Goal: Transaction & Acquisition: Purchase product/service

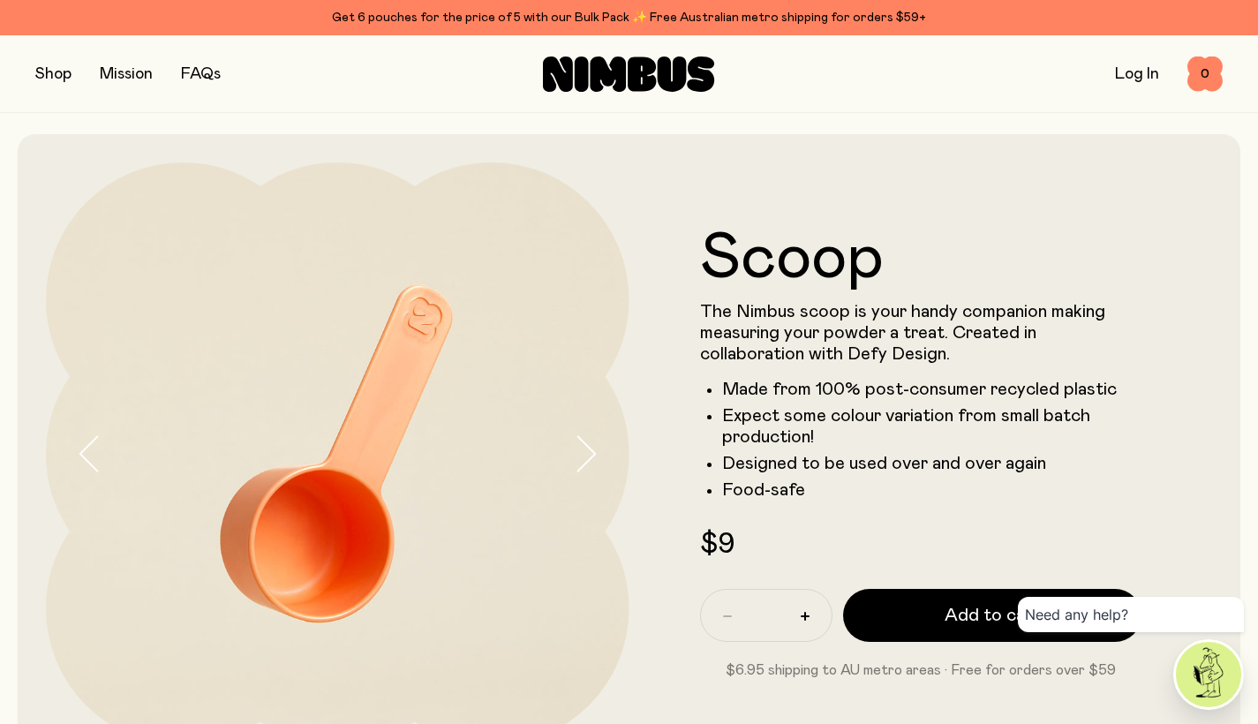
click at [588, 447] on icon "button" at bounding box center [587, 454] width 18 height 34
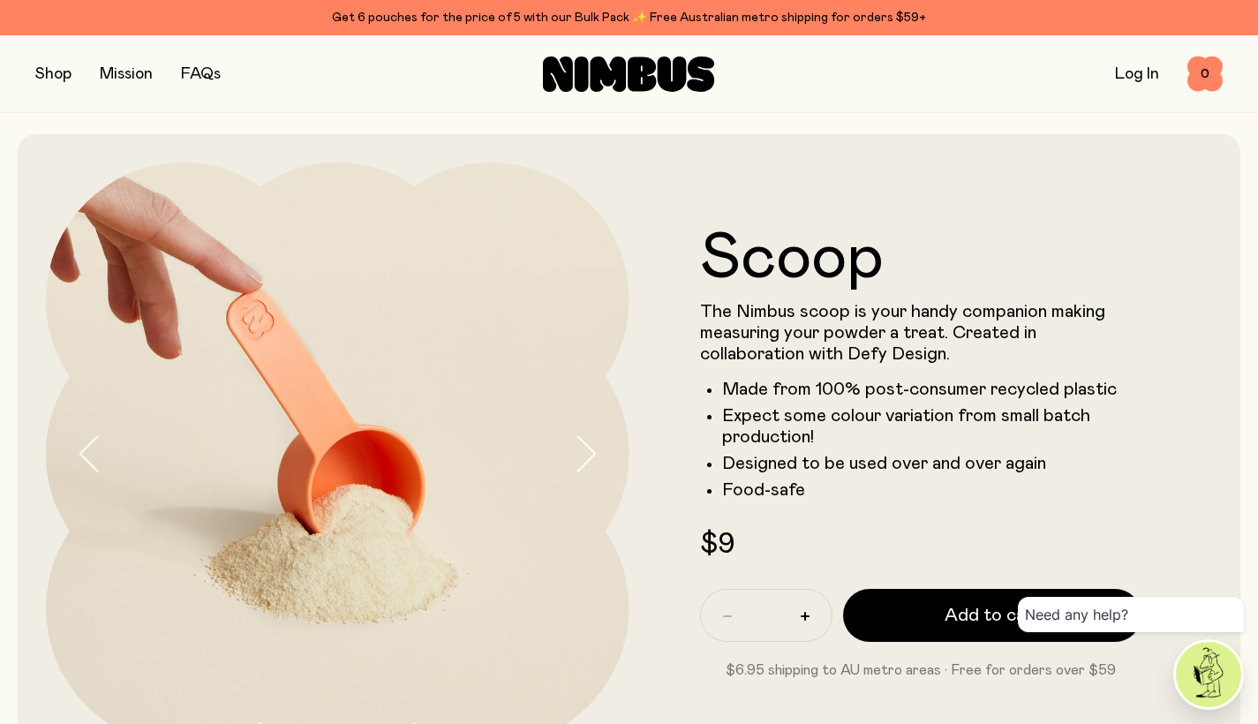
click at [588, 447] on icon "button" at bounding box center [587, 454] width 18 height 34
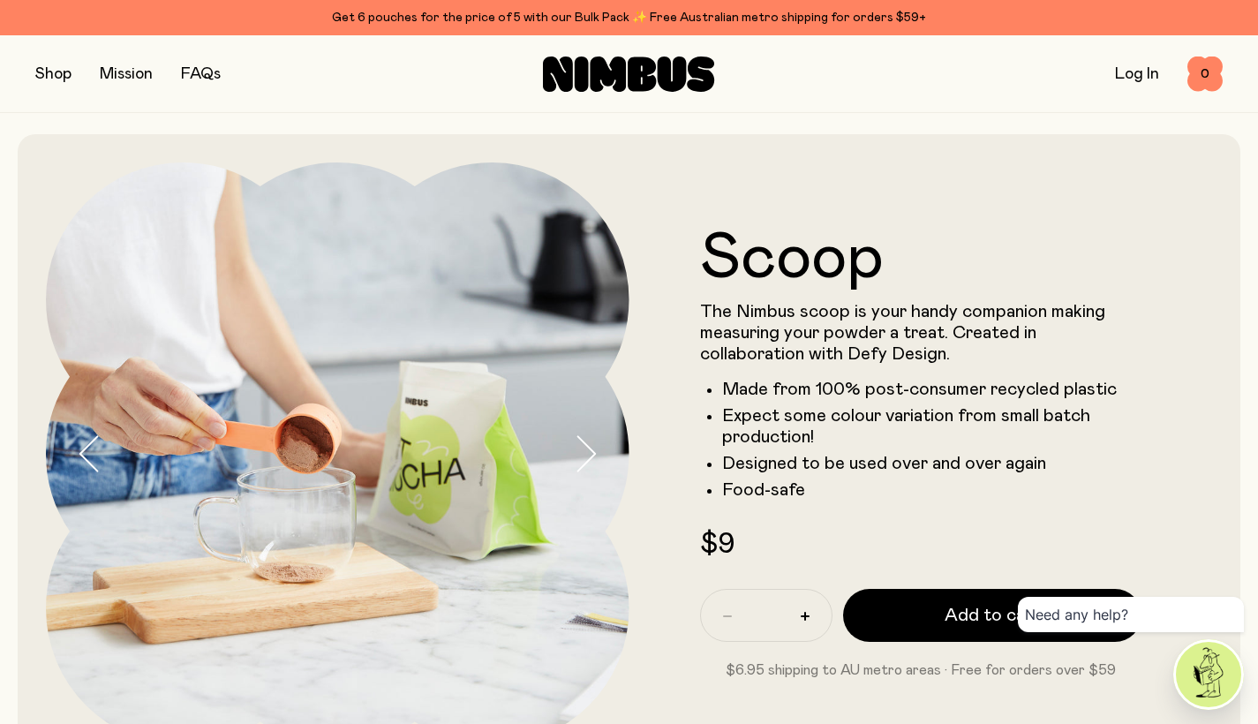
click at [589, 447] on icon "button" at bounding box center [587, 454] width 18 height 34
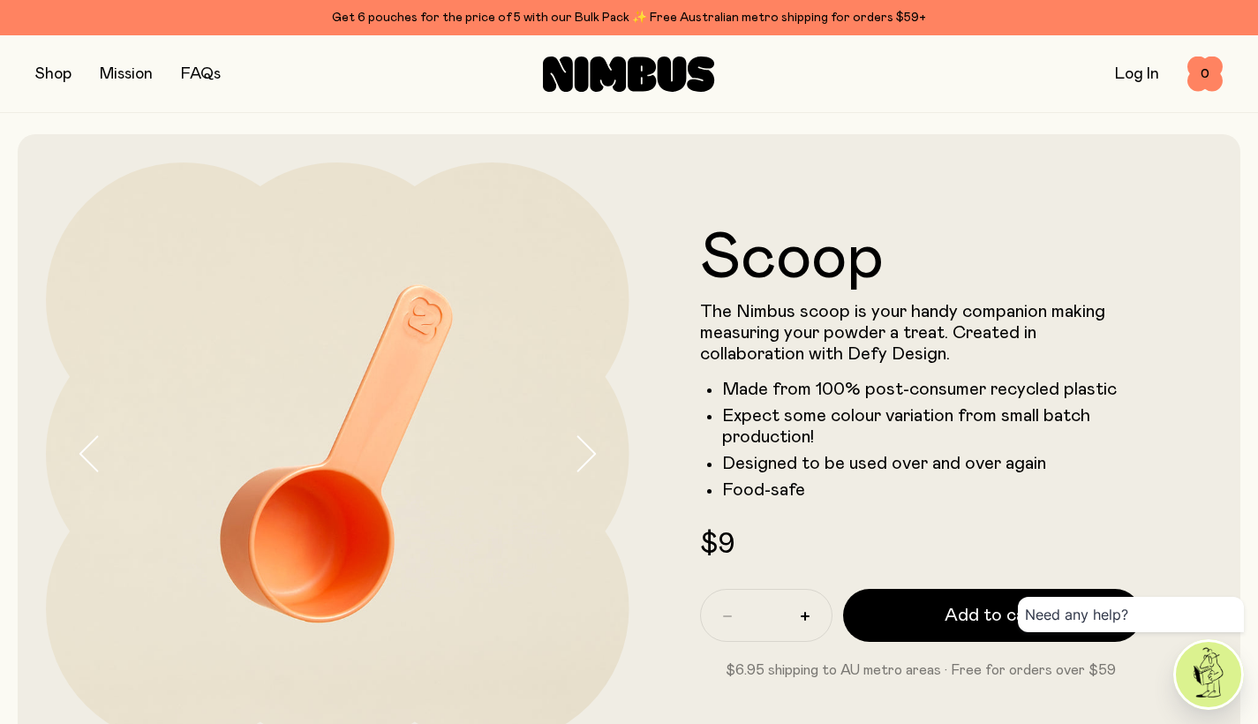
click at [669, 65] on icon at bounding box center [672, 74] width 29 height 35
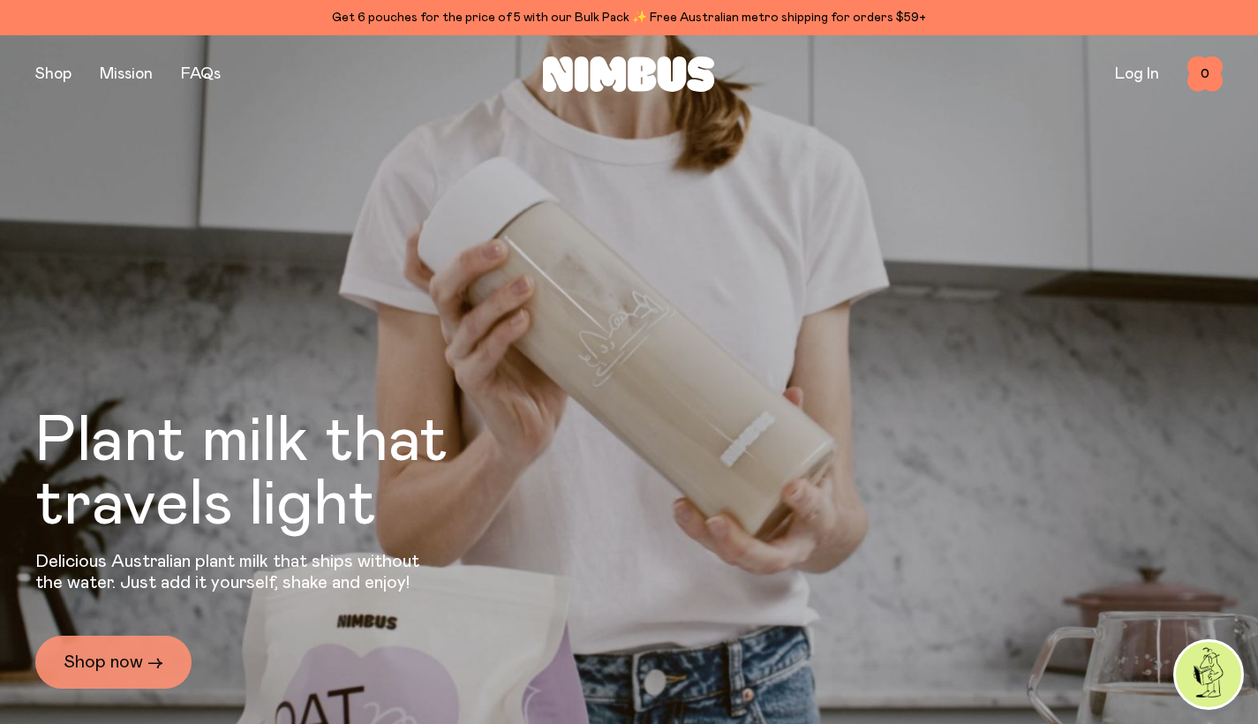
click at [106, 662] on link "Shop now →" at bounding box center [113, 662] width 156 height 53
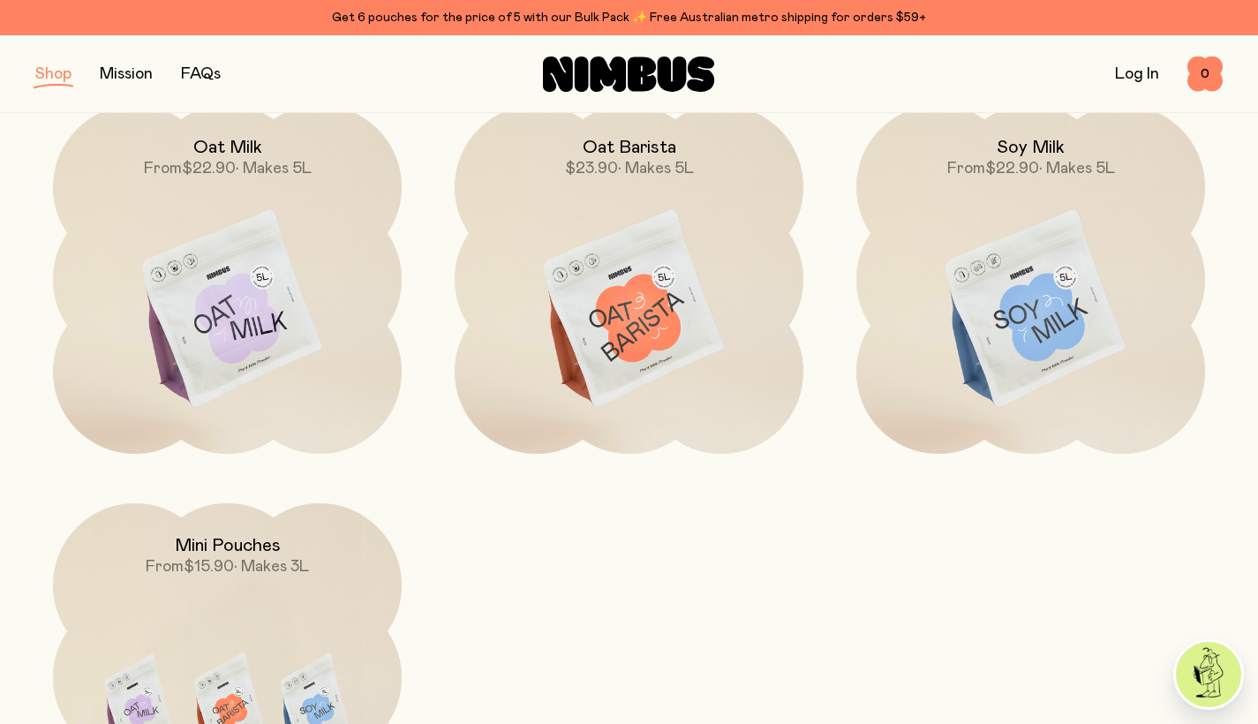
scroll to position [264, 0]
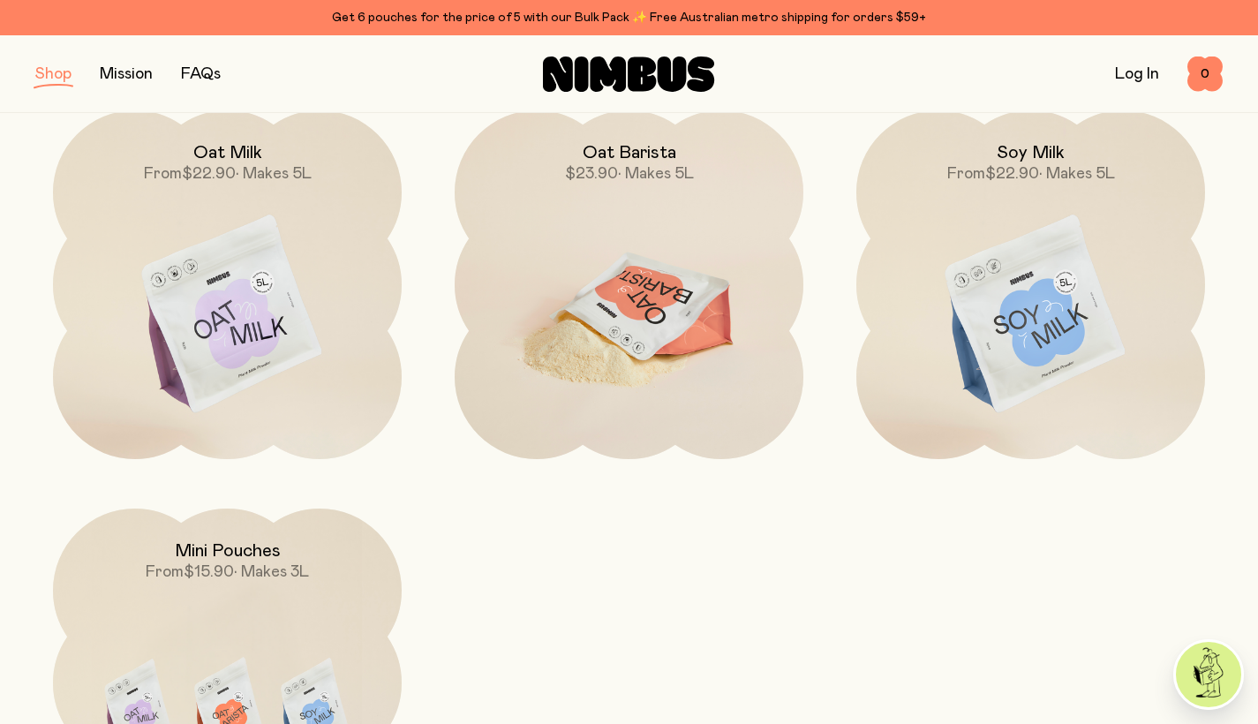
click at [646, 333] on img at bounding box center [629, 315] width 349 height 410
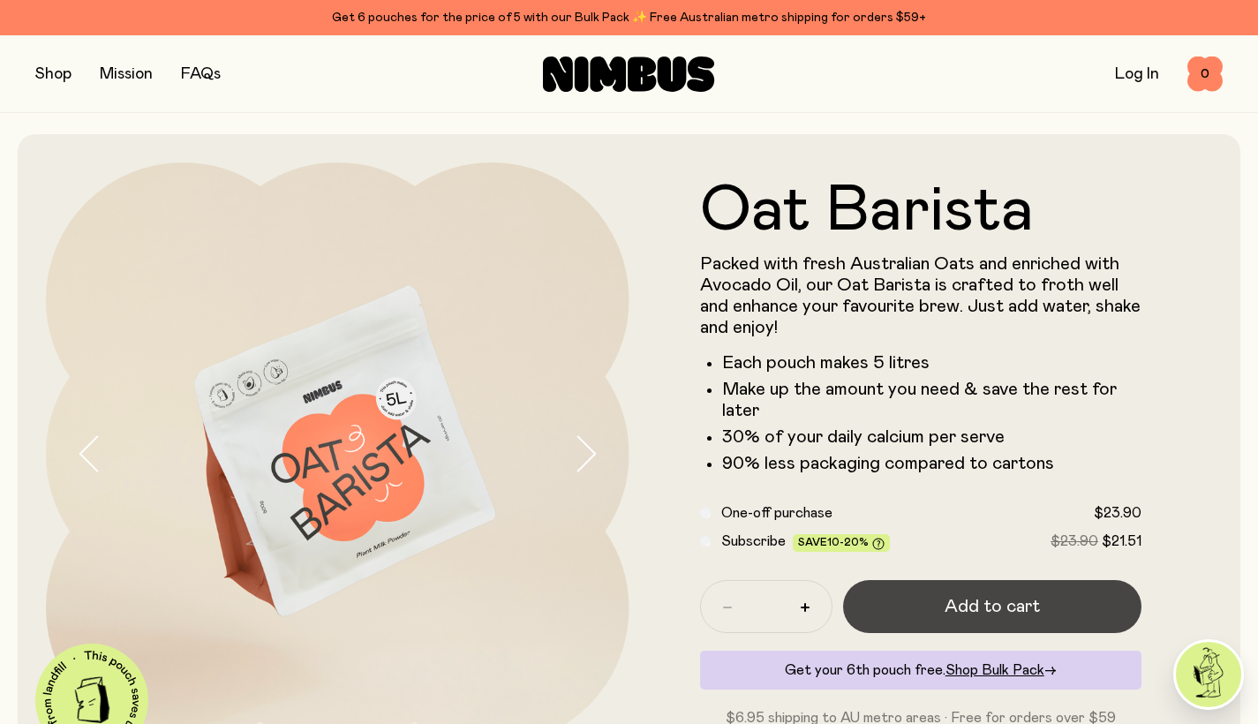
click at [923, 593] on button "Add to cart" at bounding box center [992, 606] width 299 height 53
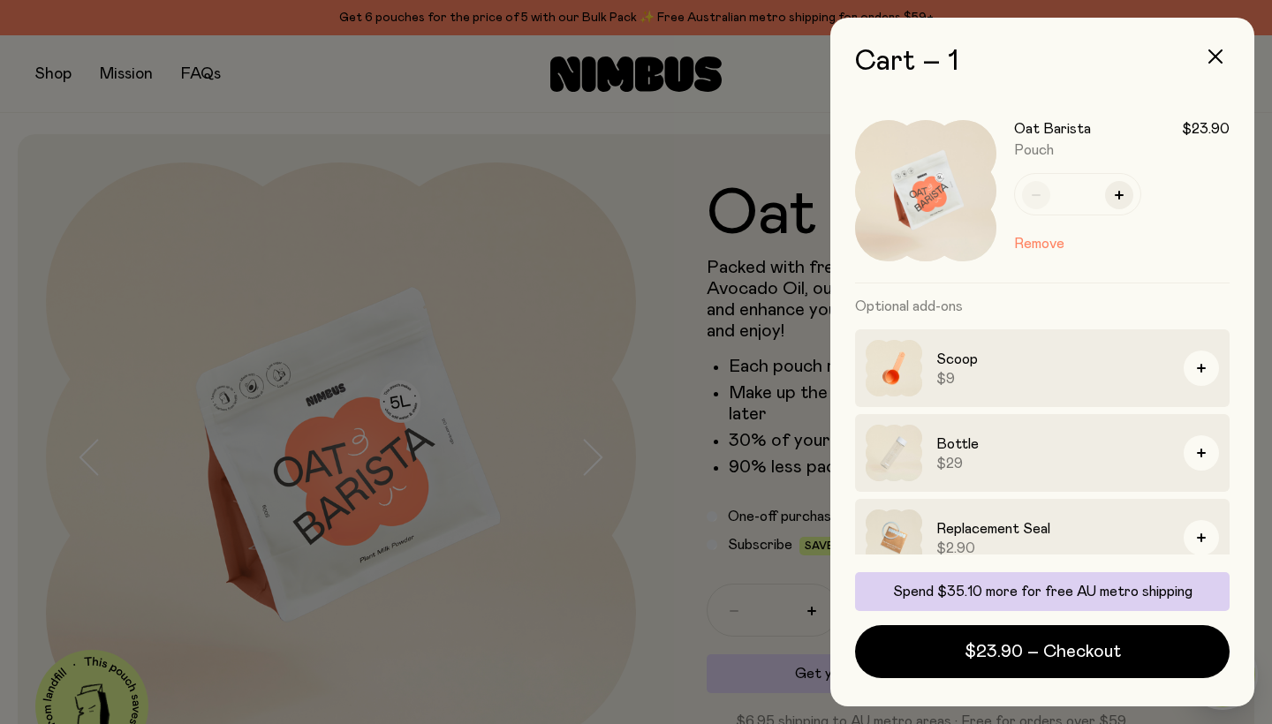
scroll to position [22, 0]
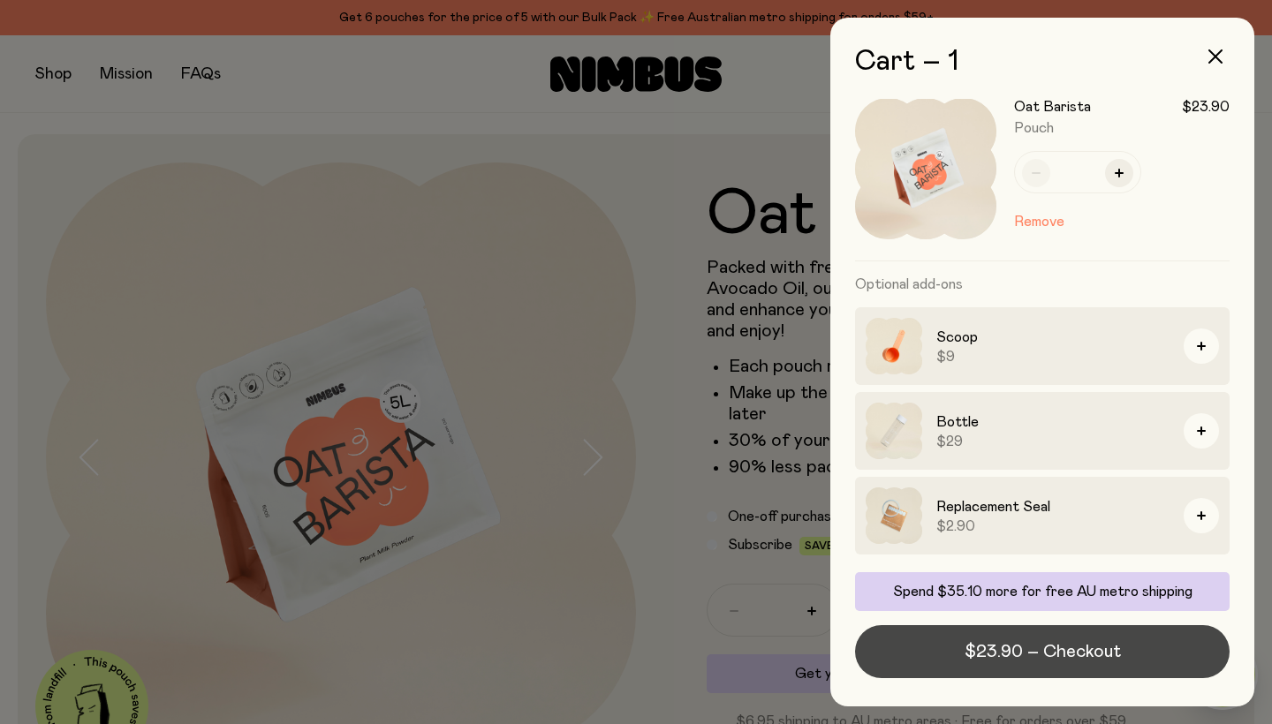
click at [1036, 660] on span "$23.90 – Checkout" at bounding box center [1042, 651] width 156 height 25
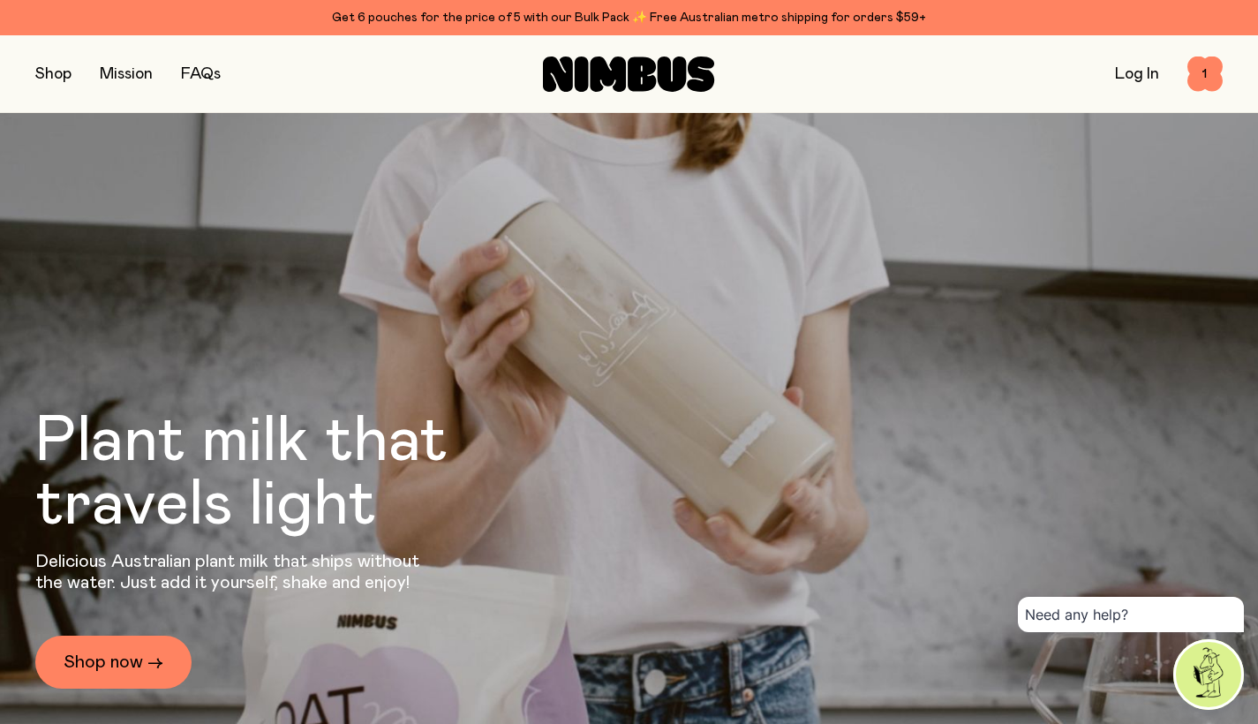
click at [1128, 70] on link "Log In" at bounding box center [1137, 74] width 44 height 16
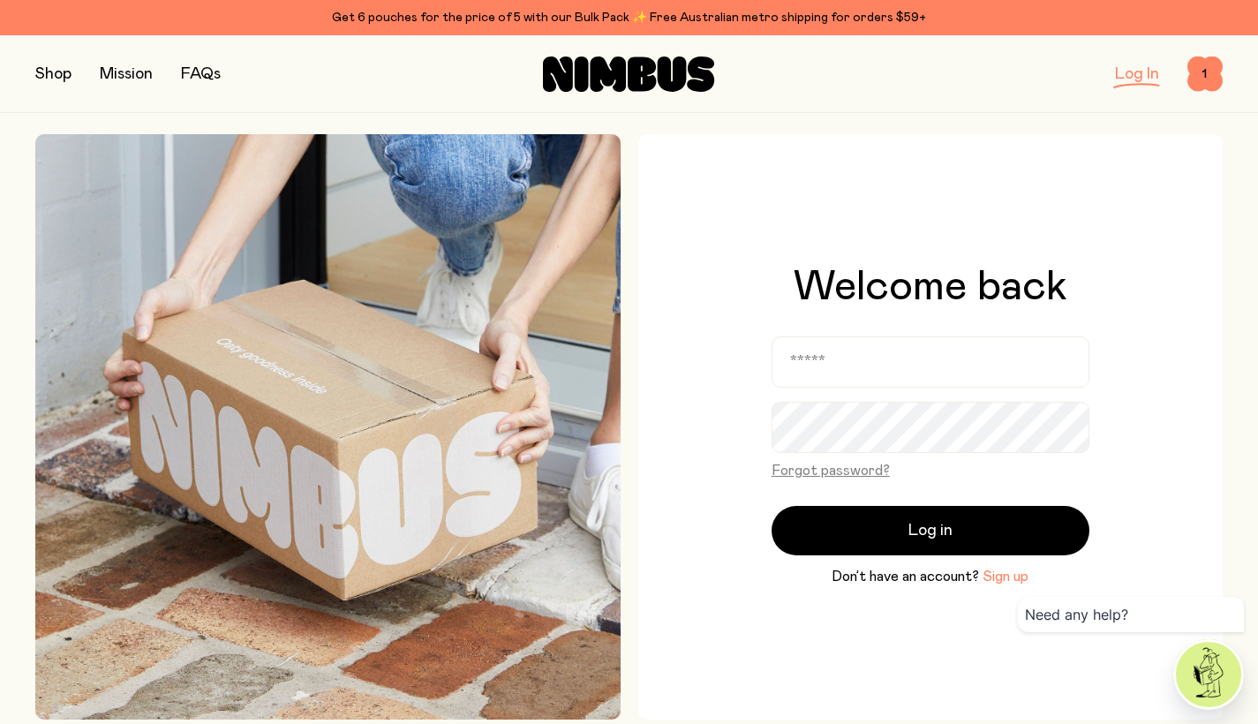
click at [991, 577] on button "Sign up" at bounding box center [1006, 576] width 46 height 21
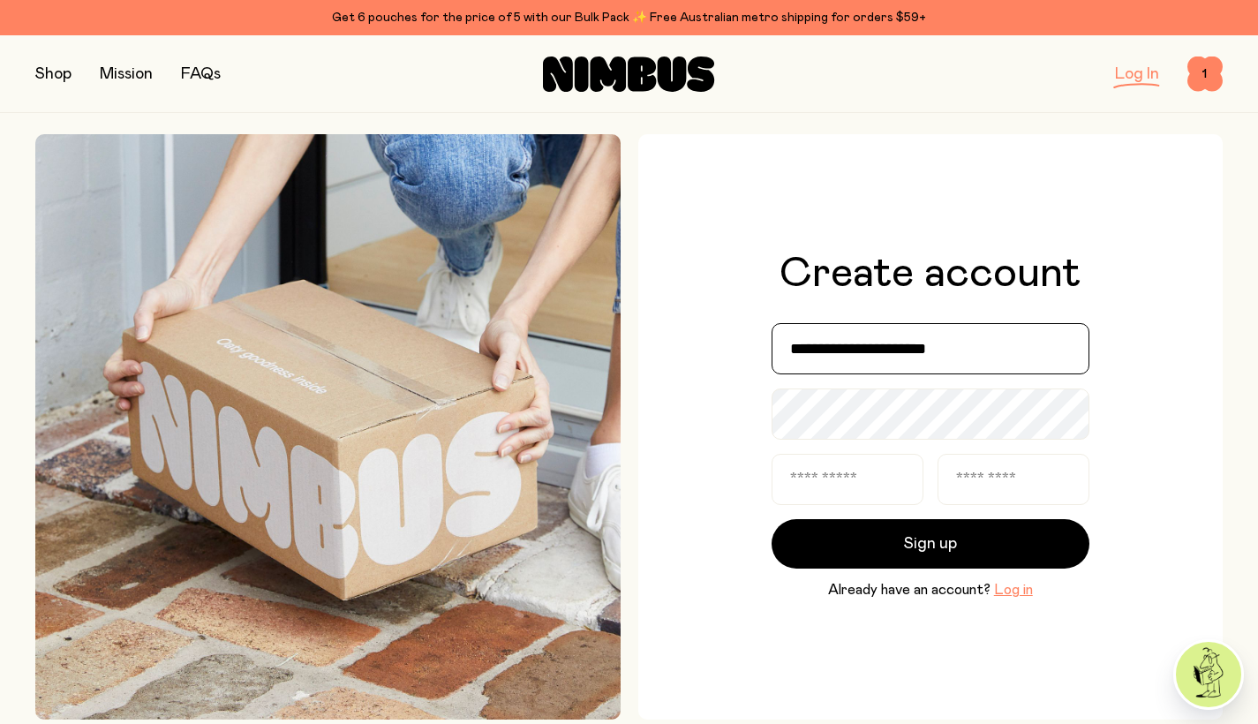
type input "**********"
click at [1100, 363] on div "**********" at bounding box center [930, 426] width 585 height 585
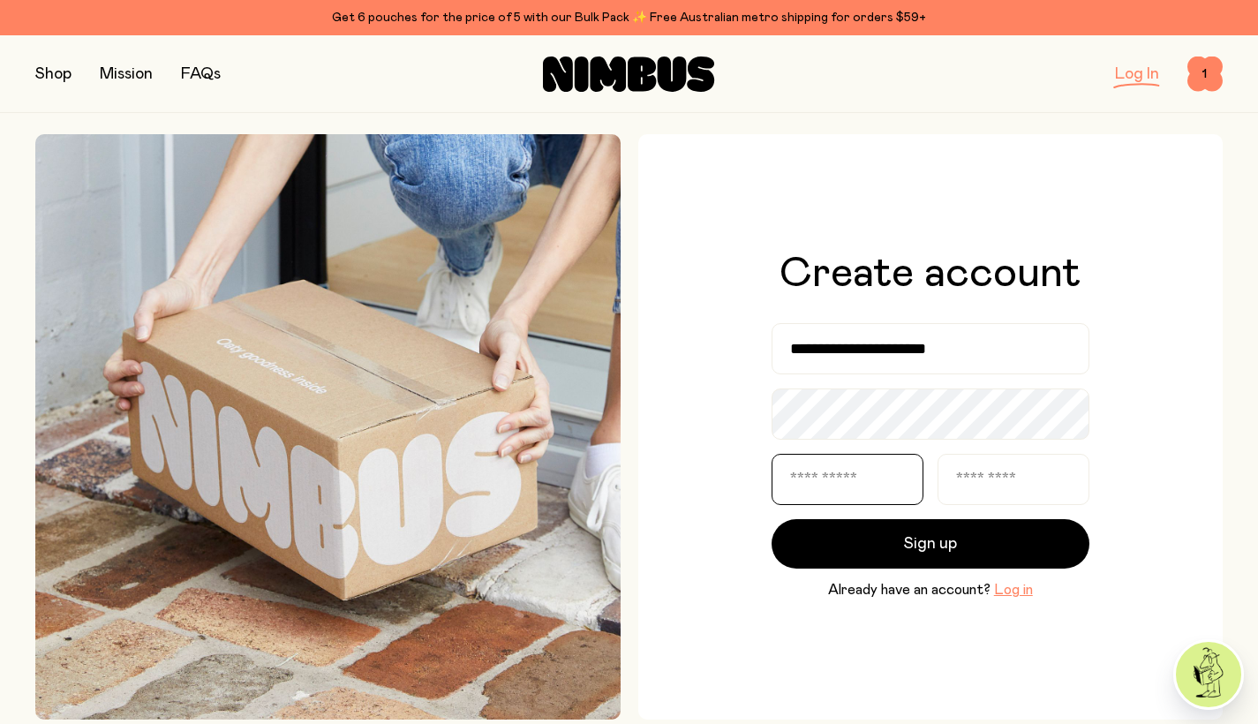
type input "****"
type input "******"
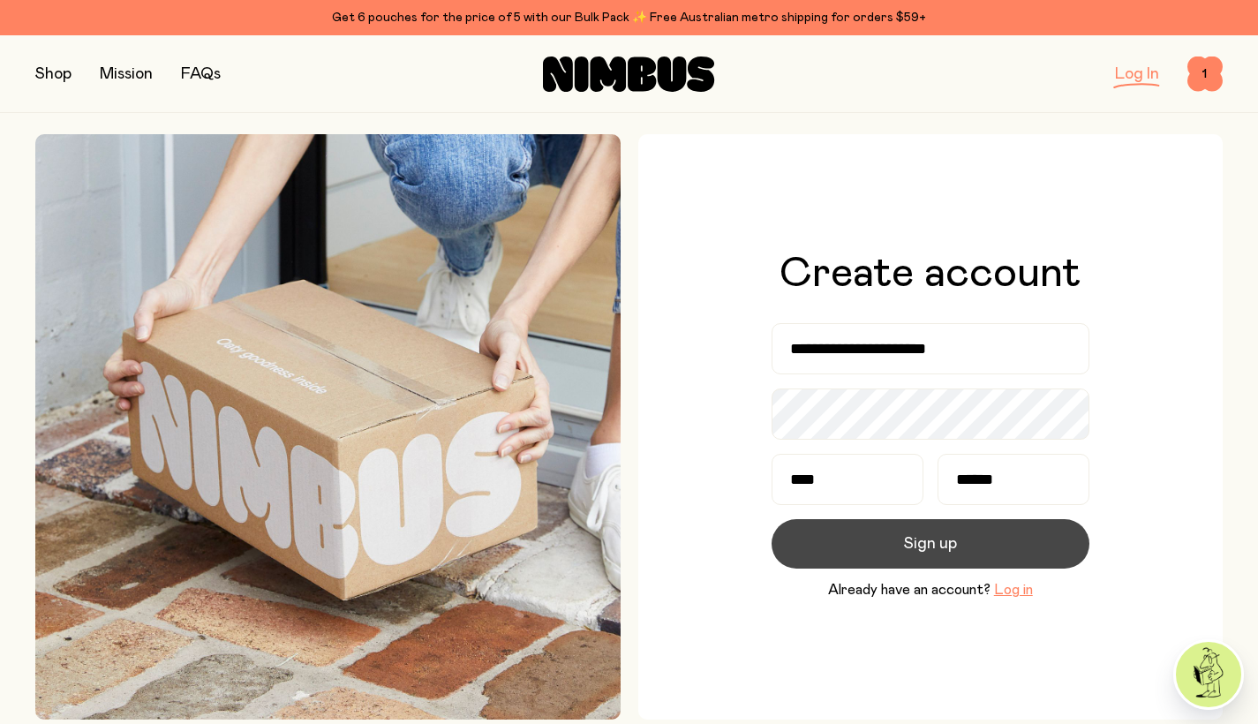
click at [850, 552] on button "Sign up" at bounding box center [931, 543] width 318 height 49
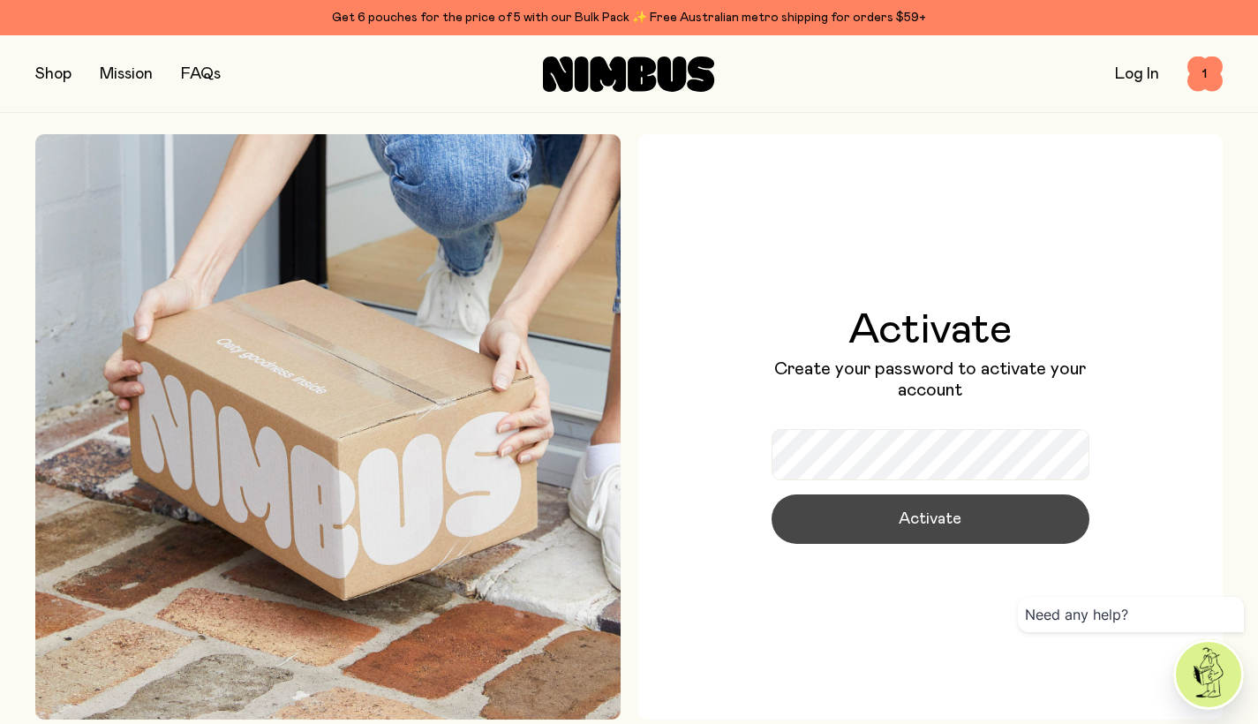
click at [952, 525] on span "Activate" at bounding box center [930, 519] width 63 height 25
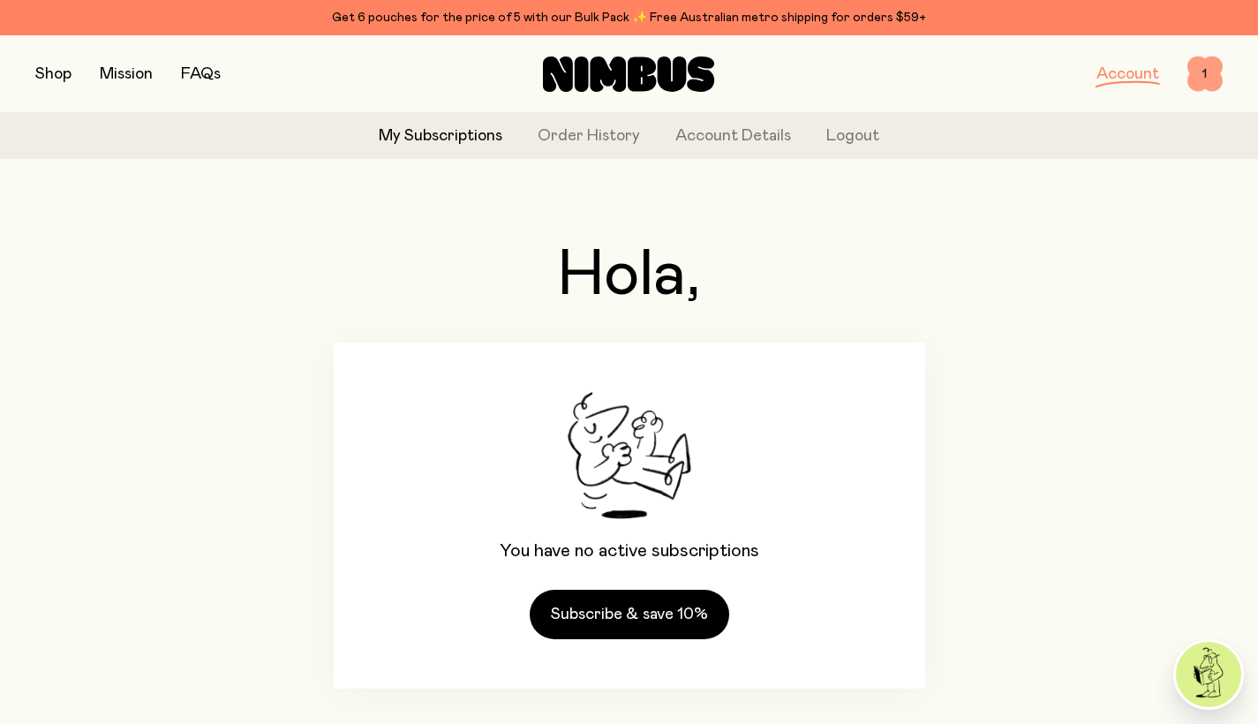
click at [1195, 74] on span "1" at bounding box center [1205, 74] width 35 height 35
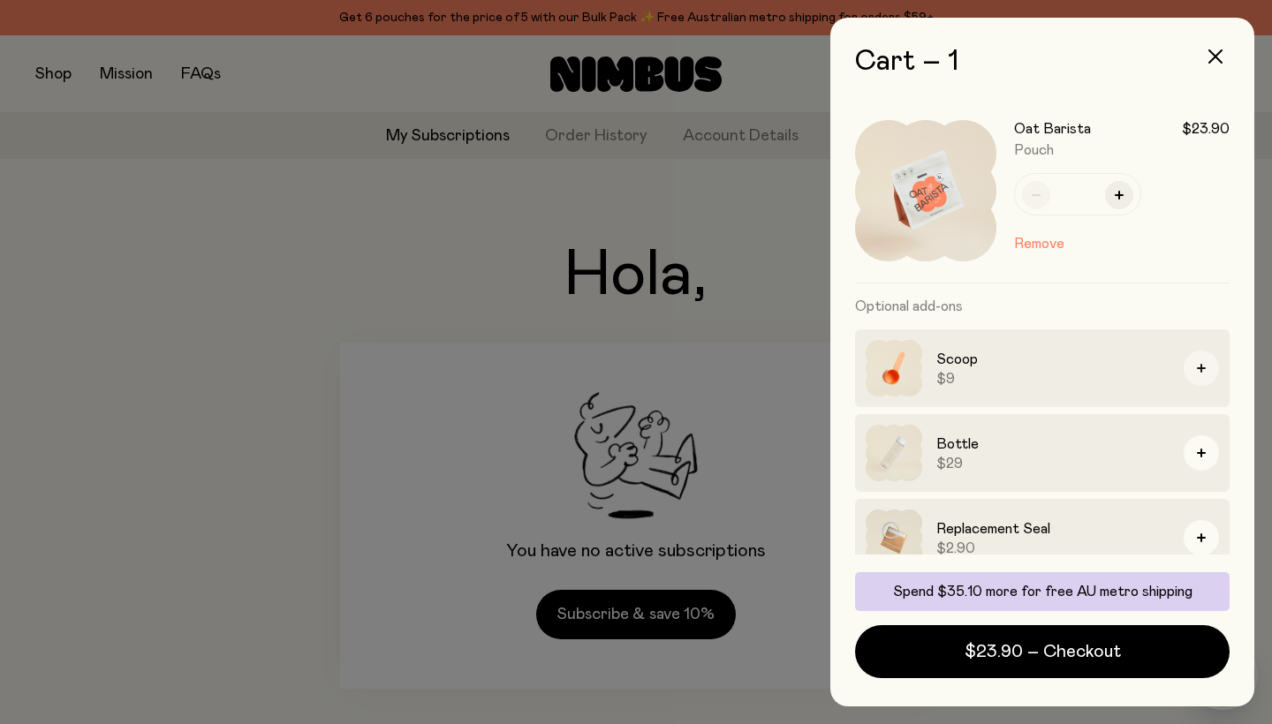
click at [1197, 371] on icon "button" at bounding box center [1201, 368] width 9 height 9
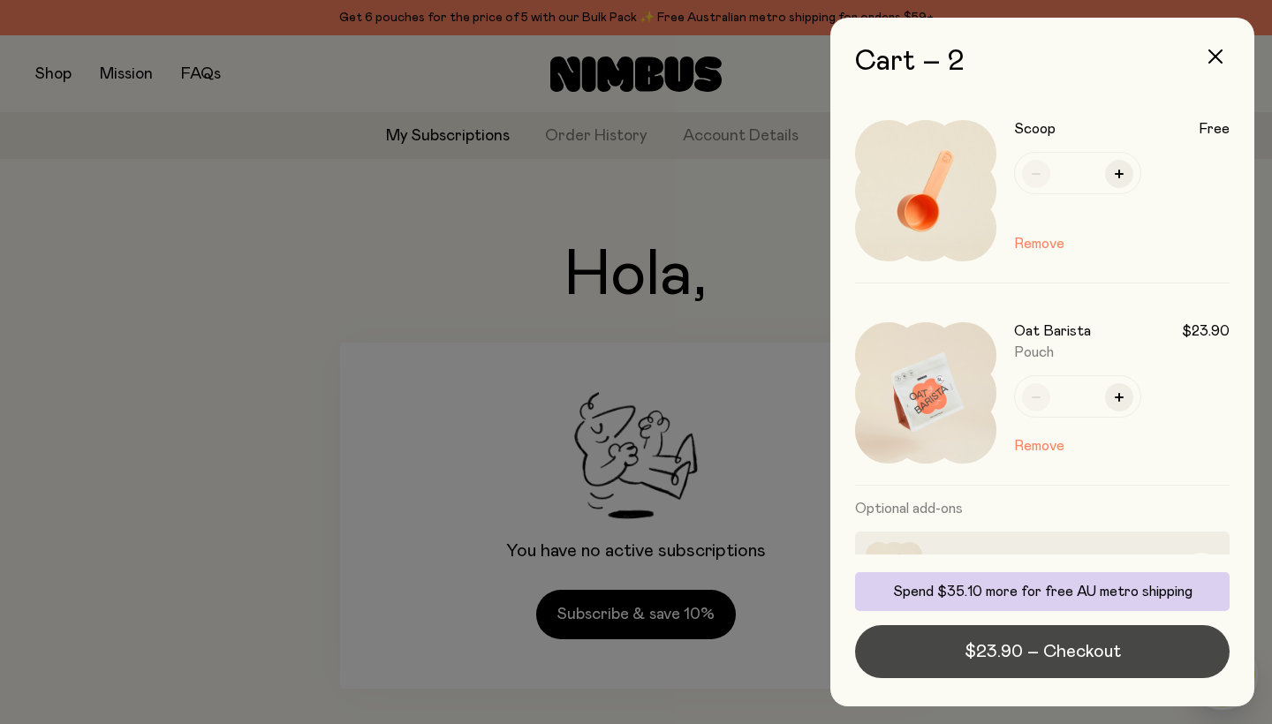
click at [1095, 646] on span "$23.90 – Checkout" at bounding box center [1042, 651] width 156 height 25
